Goal: Obtain resource: Obtain resource

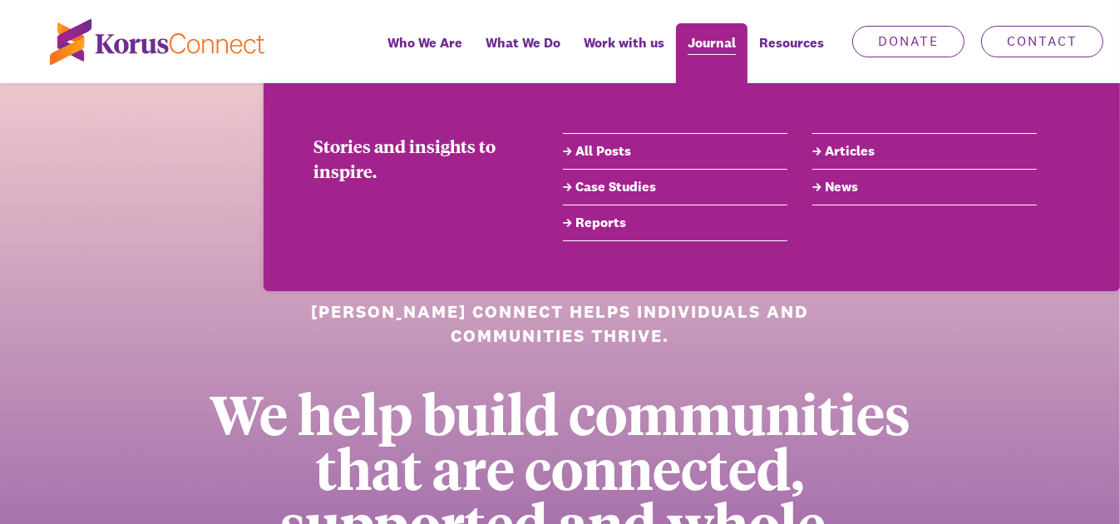
click at [718, 50] on span "Journal" at bounding box center [712, 43] width 48 height 24
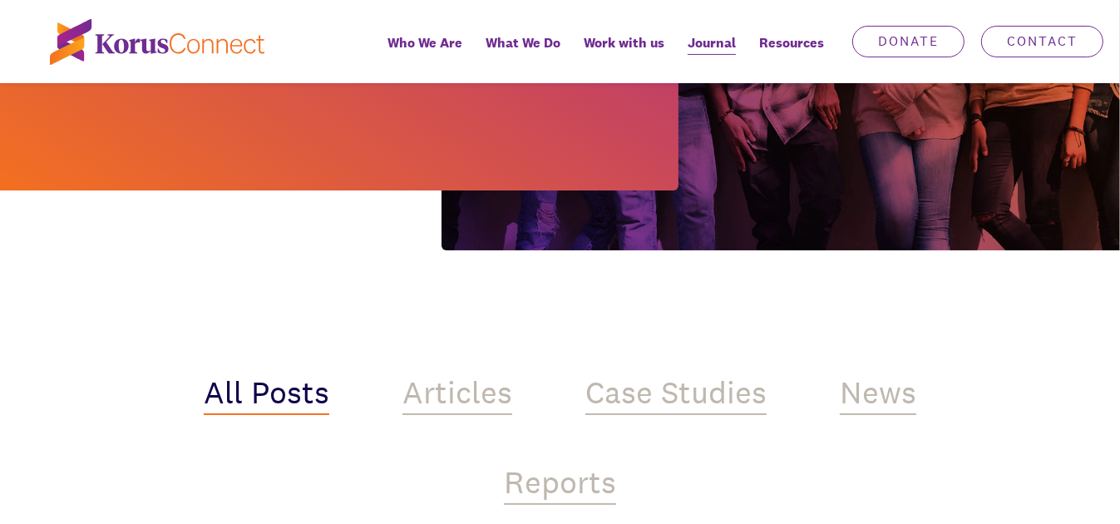
scroll to position [333, 0]
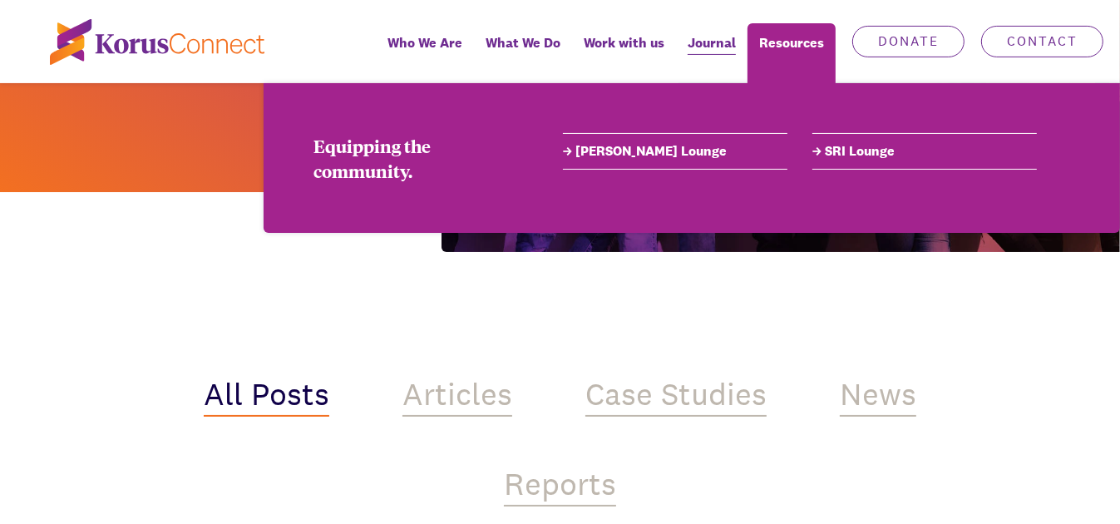
click at [869, 149] on link "SRI Lounge" at bounding box center [924, 151] width 224 height 20
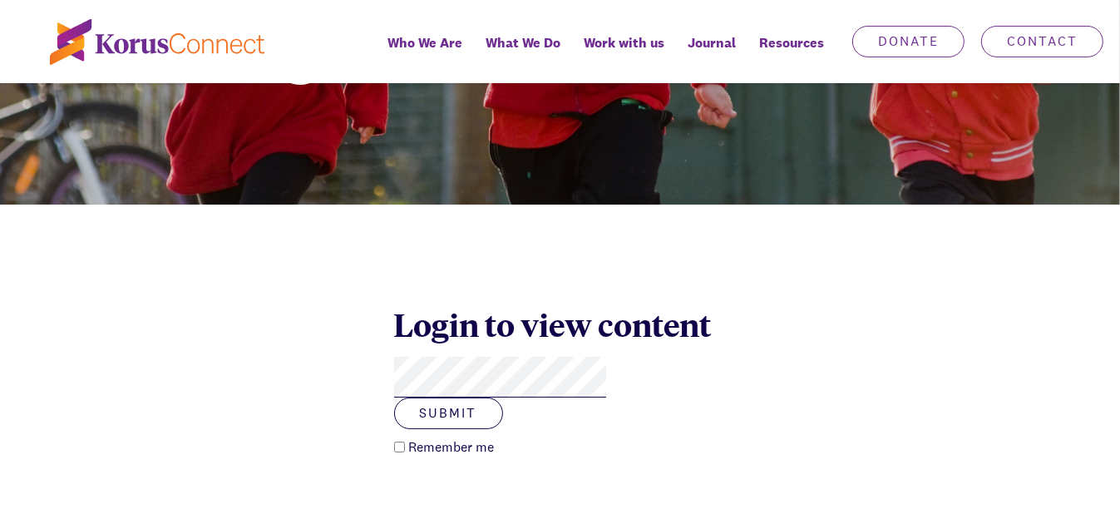
scroll to position [416, 0]
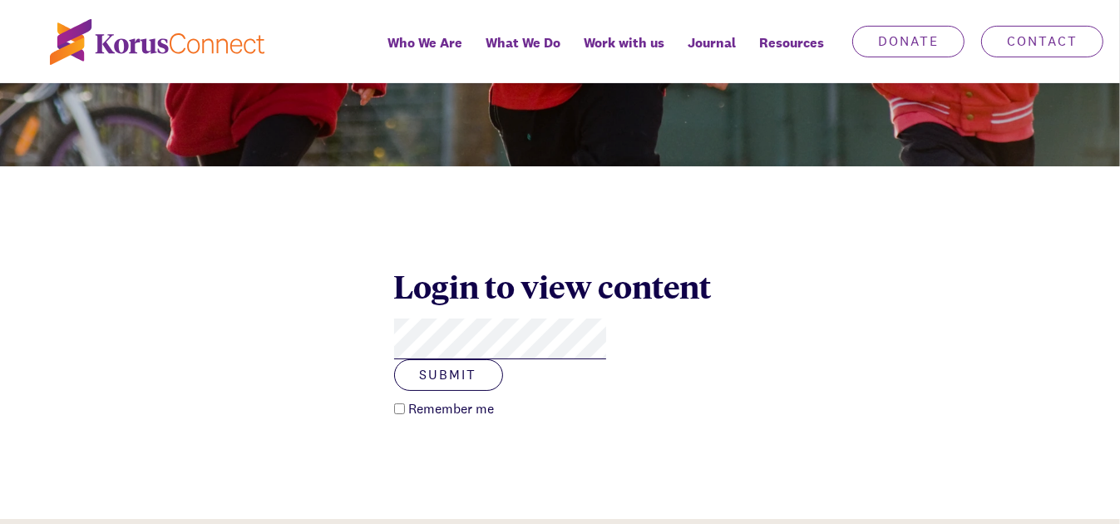
click button "Submit" at bounding box center [448, 375] width 109 height 32
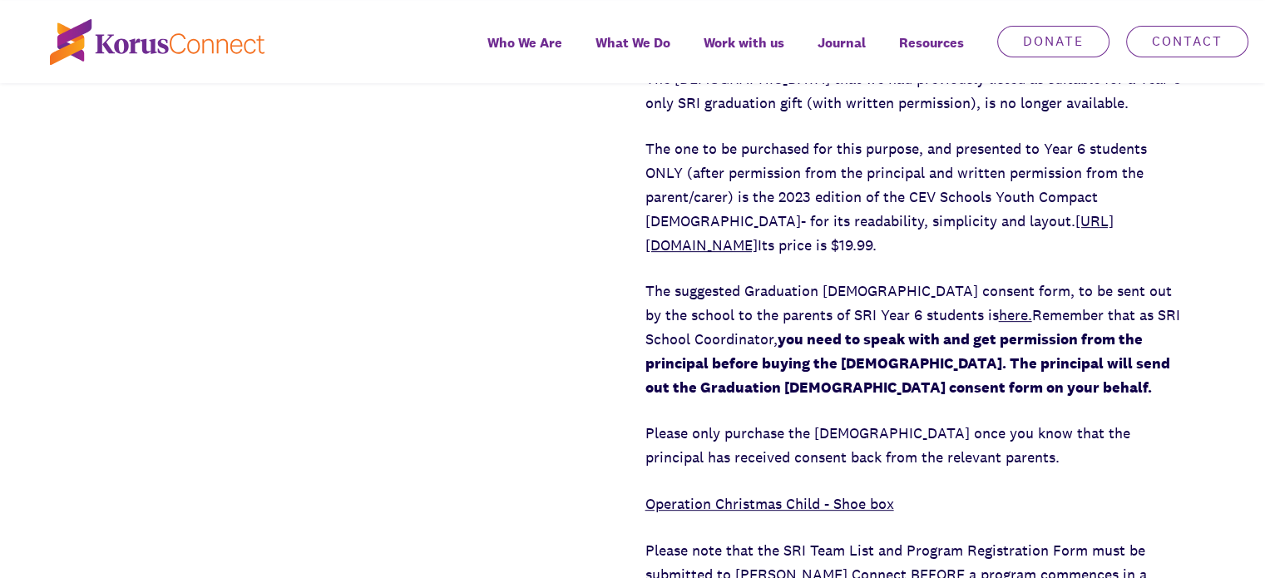
scroll to position [665, 0]
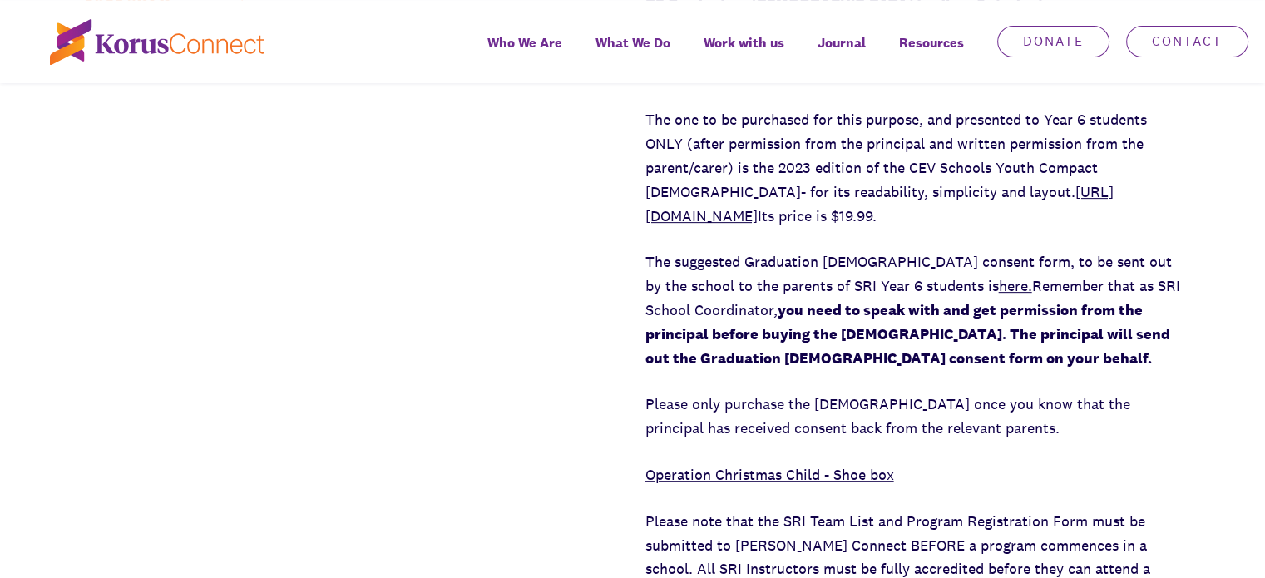
click at [1062, 191] on link "[URL][DOMAIN_NAME]" at bounding box center [879, 203] width 468 height 43
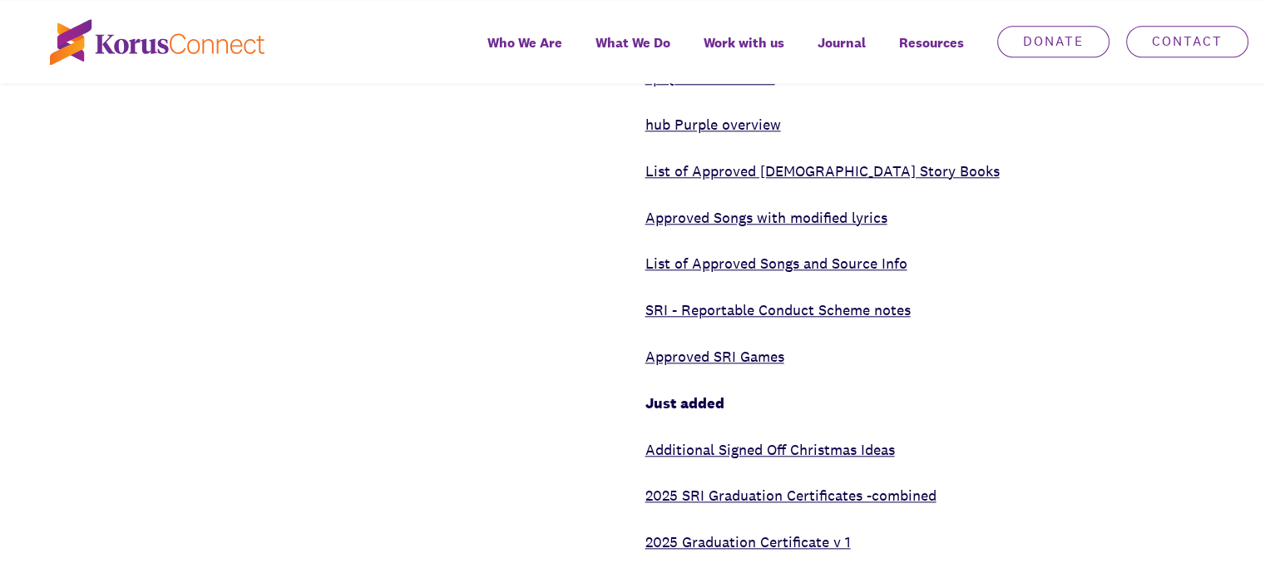
scroll to position [1496, 0]
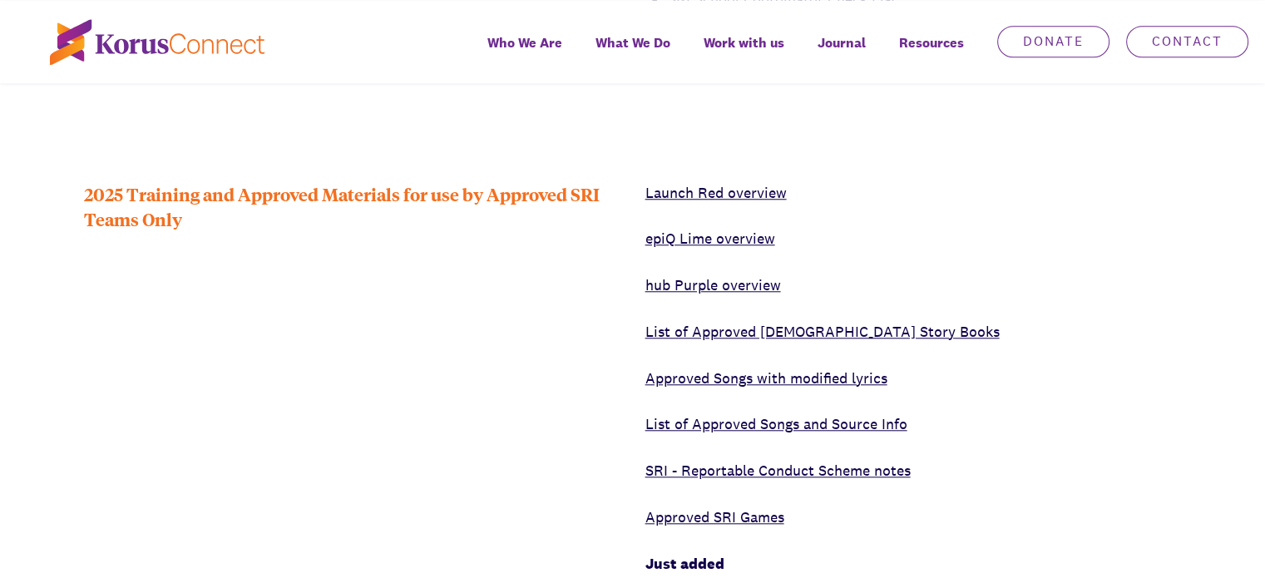
click at [841, 332] on link "List of Approved [DEMOGRAPHIC_DATA] Story Books" at bounding box center [822, 331] width 354 height 19
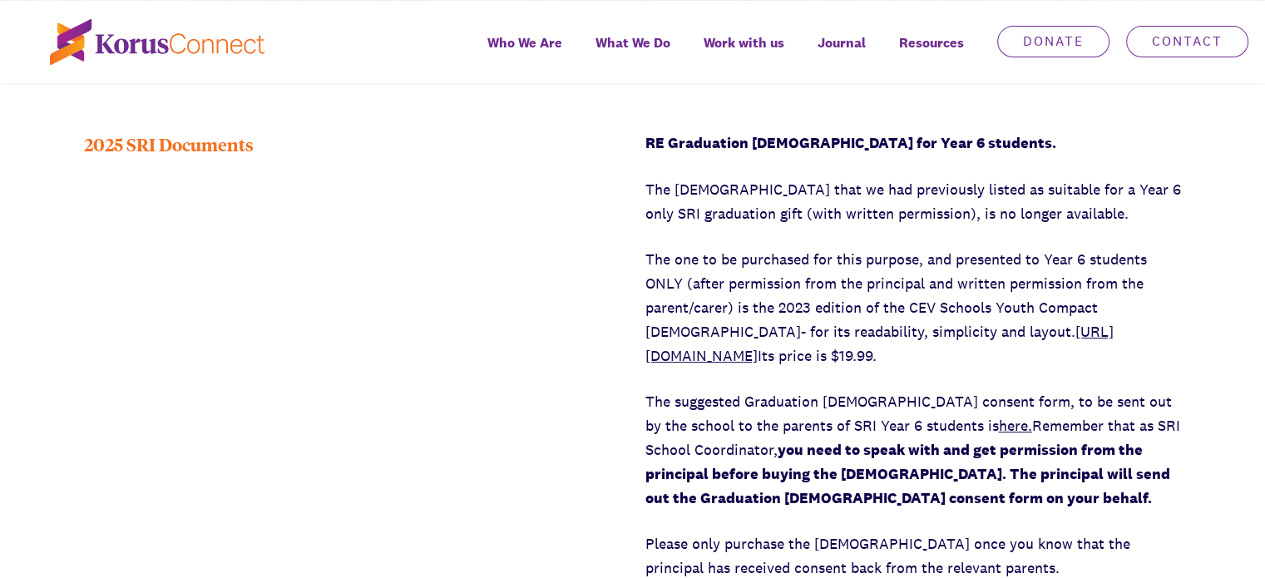
scroll to position [499, 0]
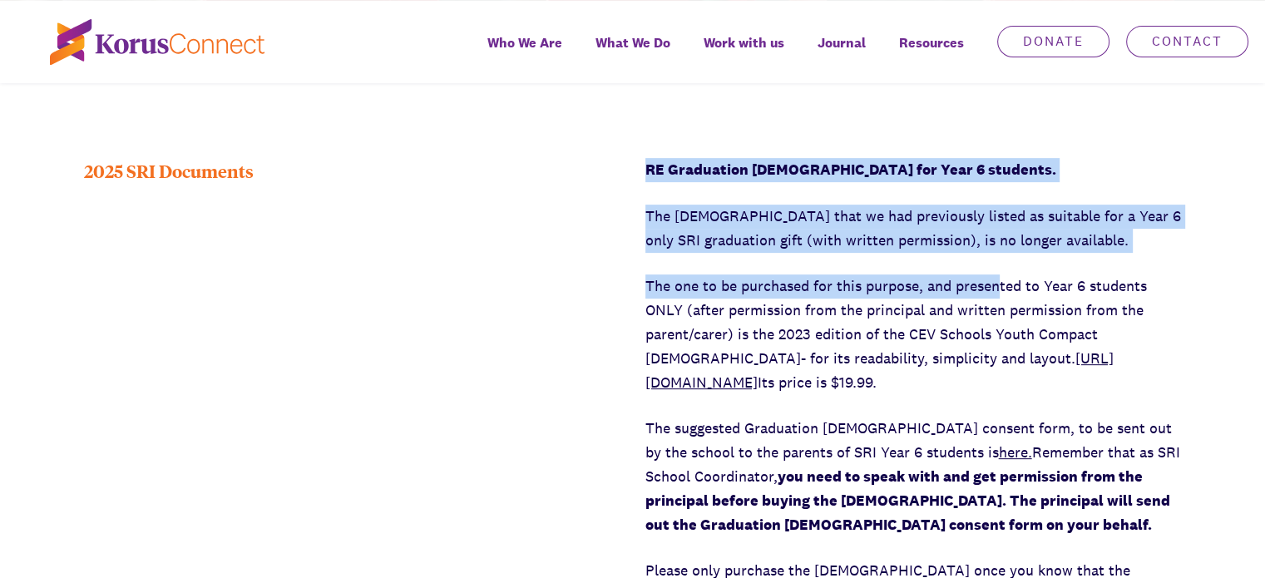
drag, startPoint x: 645, startPoint y: 165, endPoint x: 998, endPoint y: 267, distance: 367.6
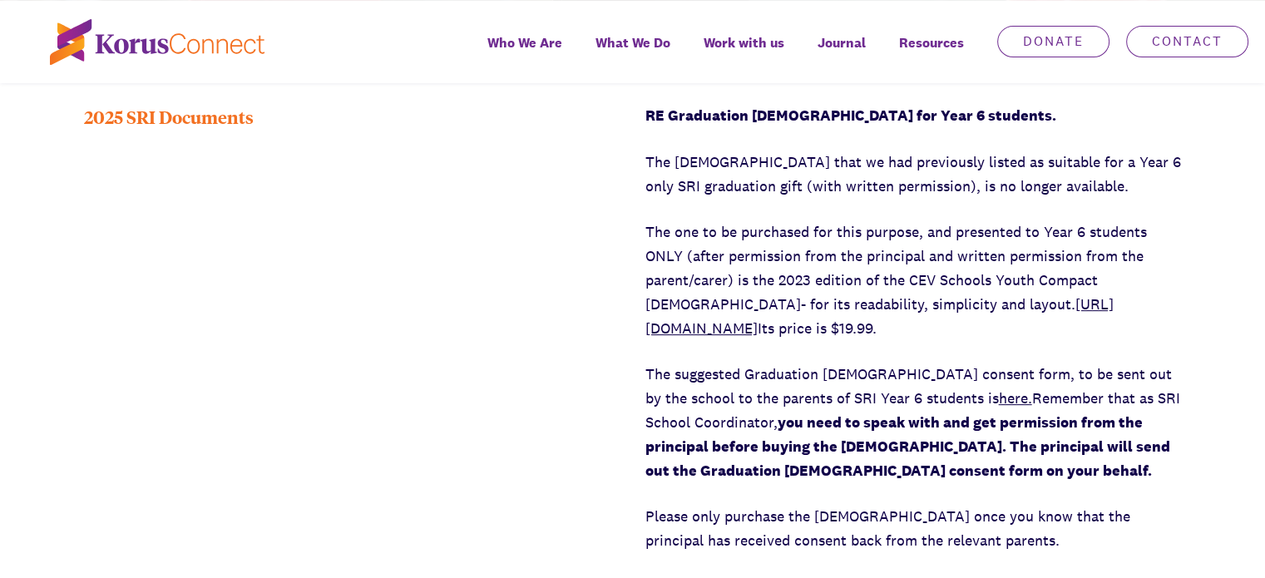
scroll to position [582, 0]
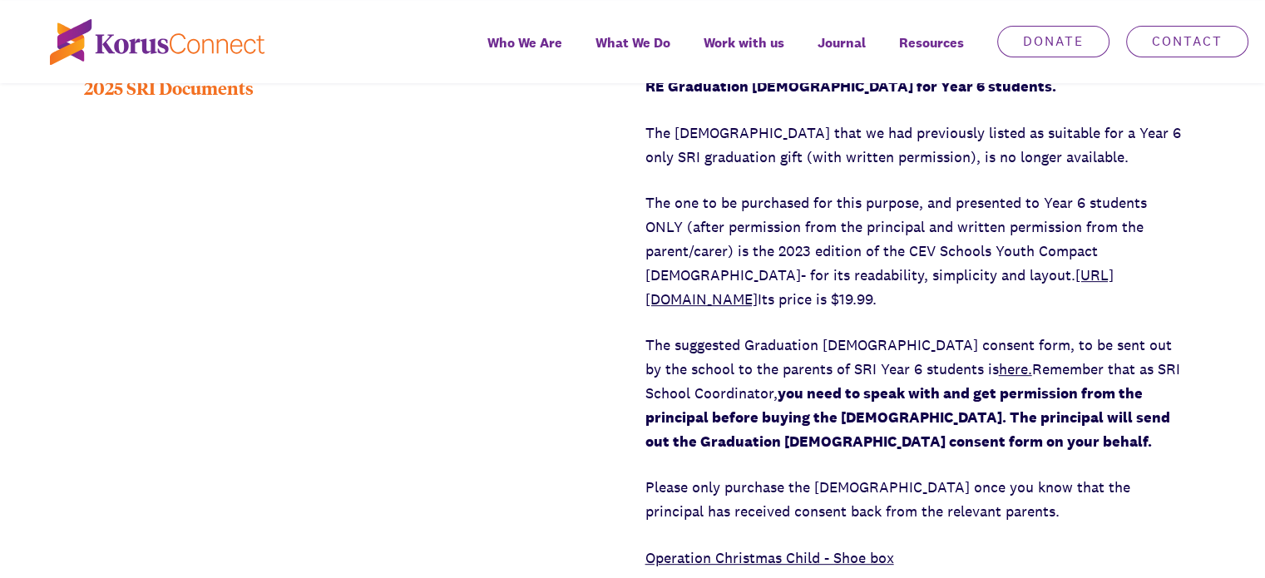
click at [916, 466] on div "RE Graduation [DEMOGRAPHIC_DATA] for Year 6 students. The [DEMOGRAPHIC_DATA] th…" at bounding box center [913, 537] width 536 height 924
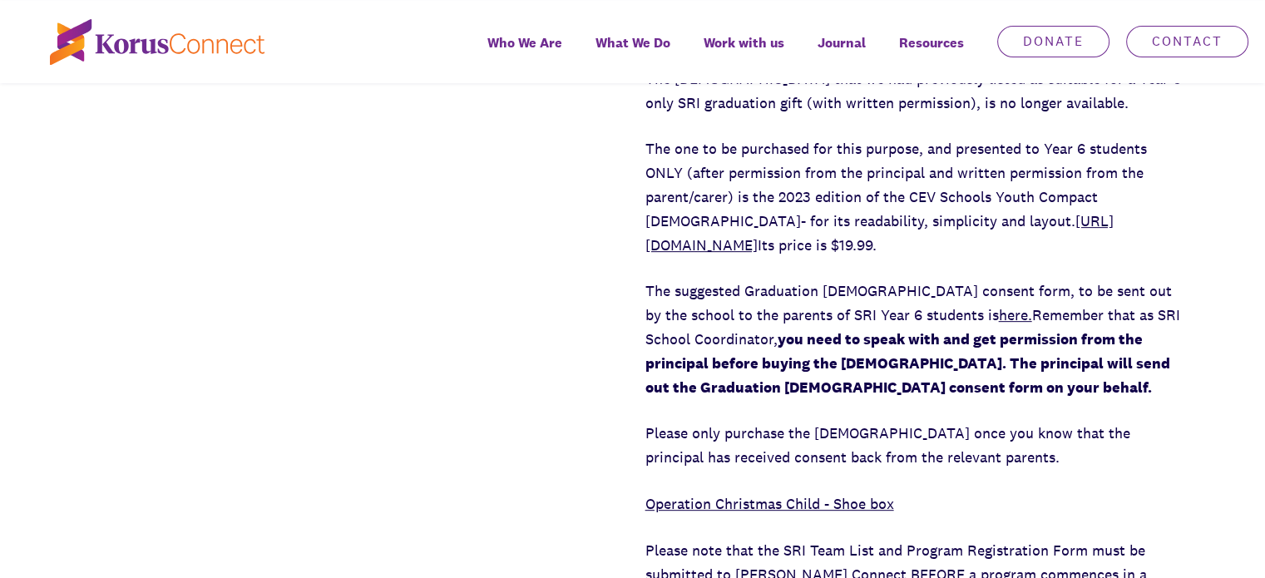
scroll to position [665, 0]
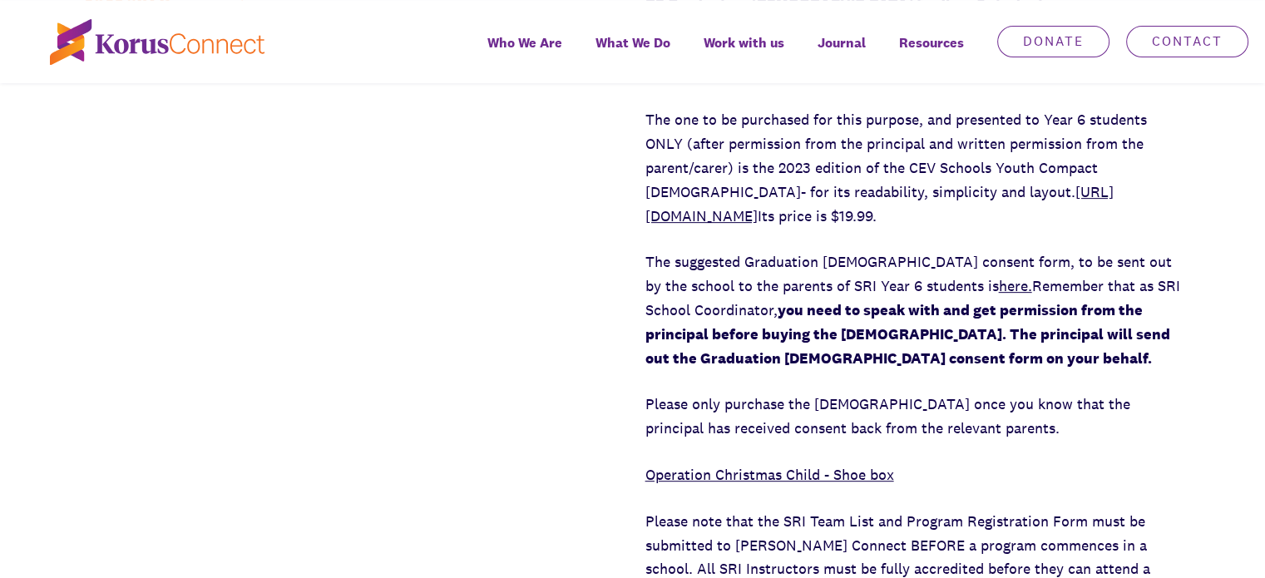
click at [943, 420] on p "Please only purchase the [DEMOGRAPHIC_DATA] once you know that the principal ha…" at bounding box center [913, 416] width 536 height 48
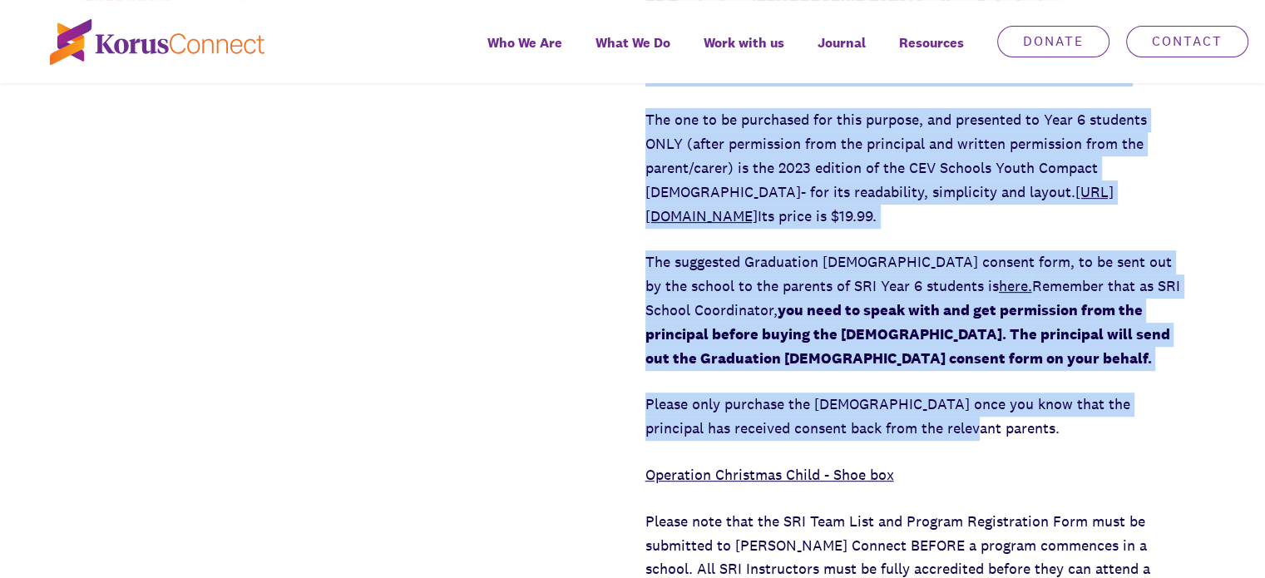
drag, startPoint x: 918, startPoint y: 432, endPoint x: 622, endPoint y: 153, distance: 407.0
click at [622, 153] on div "2025 SRI Documents RE Graduation [DEMOGRAPHIC_DATA] for Year 6 students. The [D…" at bounding box center [632, 465] width 1265 height 946
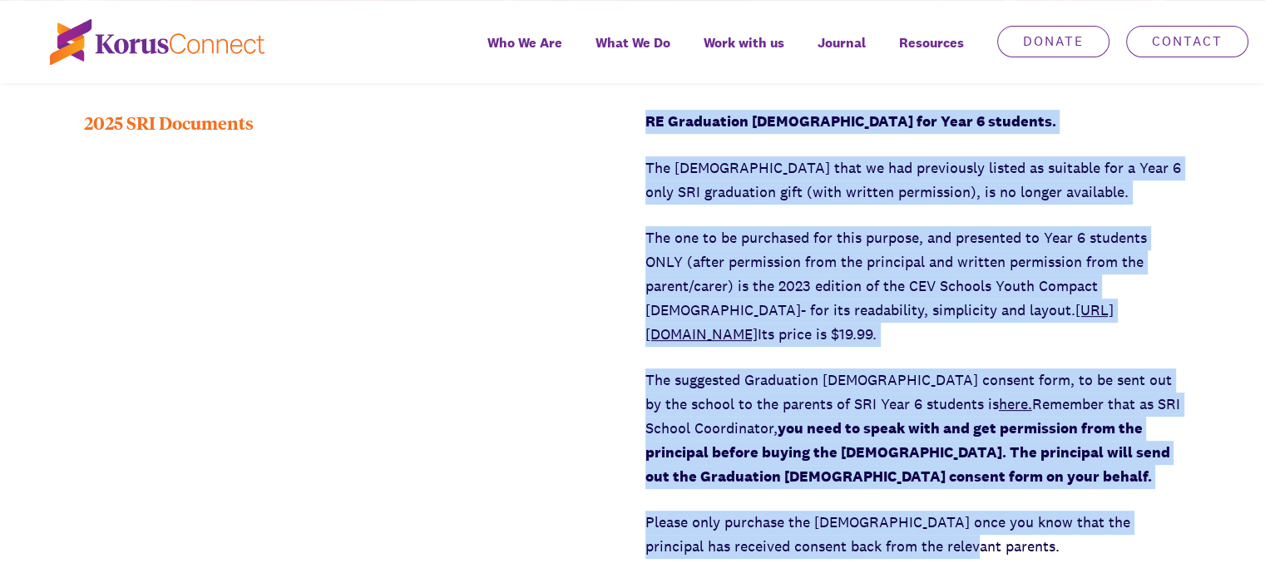
scroll to position [416, 0]
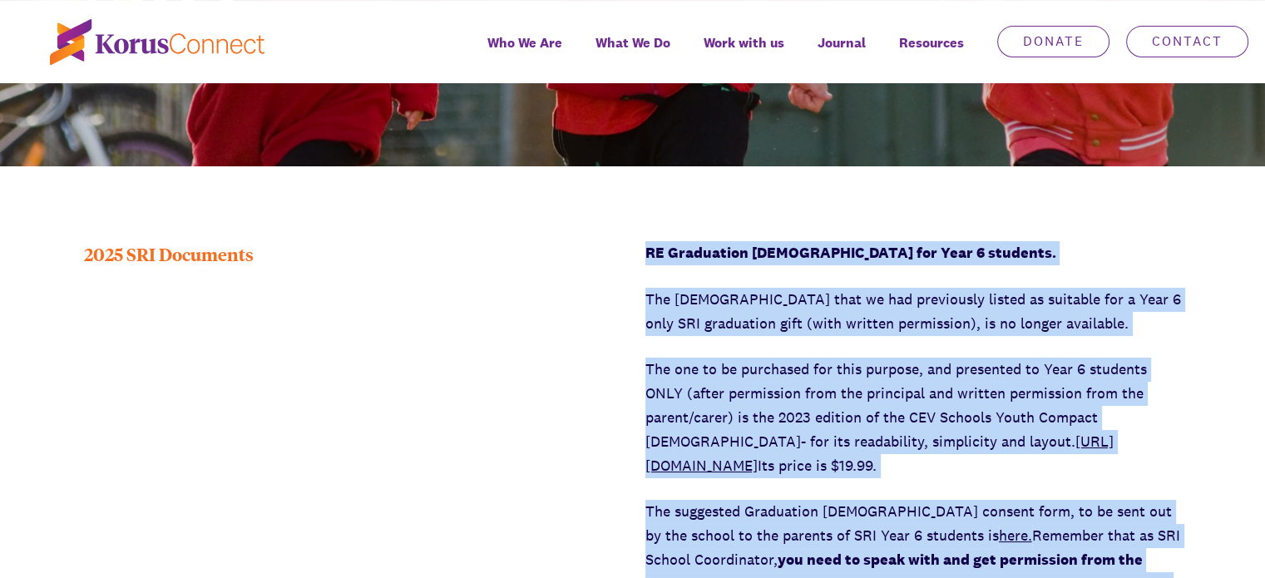
copy div "RE Graduation [DEMOGRAPHIC_DATA] for Year 6 students. The [DEMOGRAPHIC_DATA] th…"
